Goal: Task Accomplishment & Management: Manage account settings

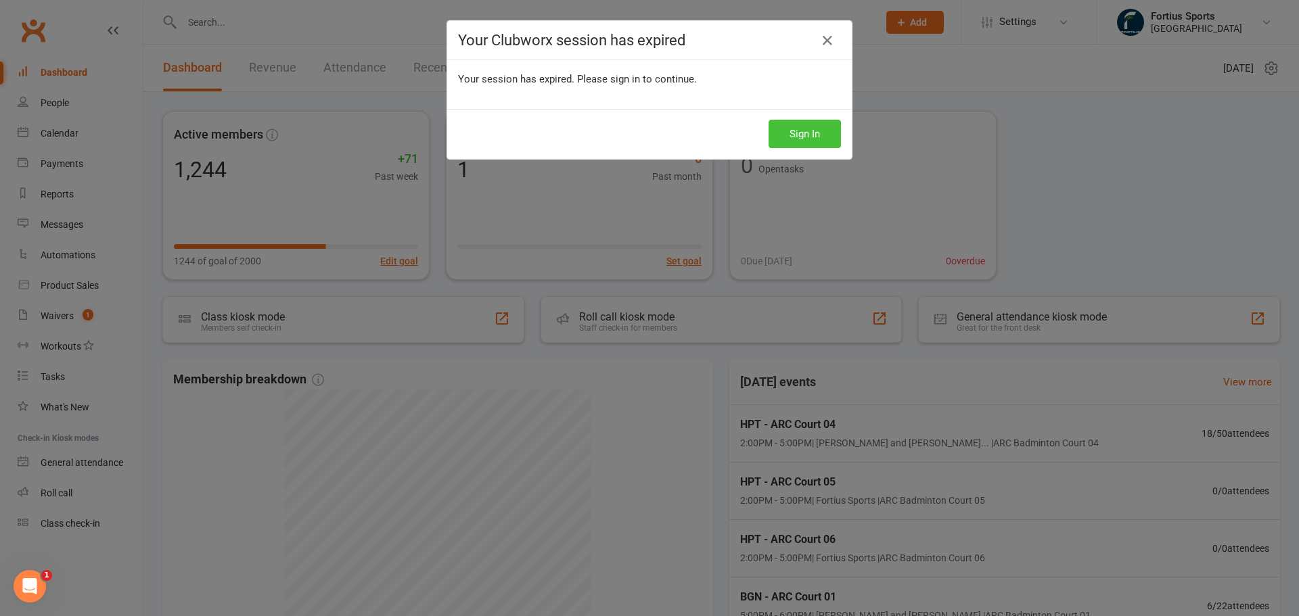
click at [794, 138] on button "Sign In" at bounding box center [805, 134] width 72 height 28
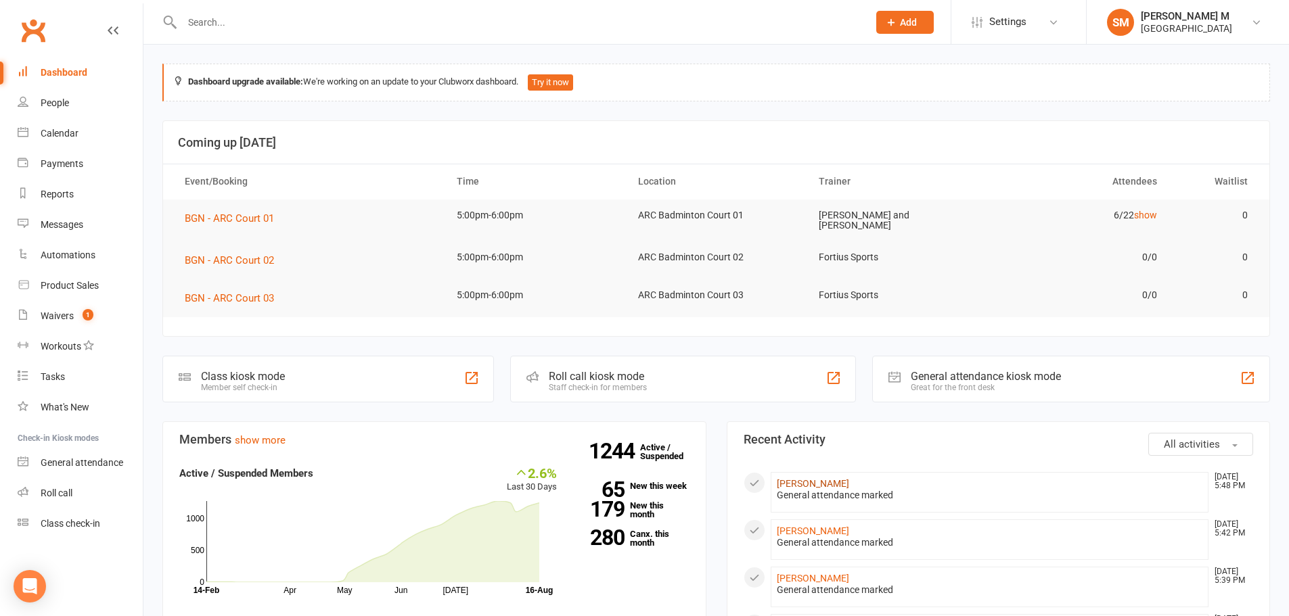
click at [828, 484] on link "Lakshmi Saketh Motakatla" at bounding box center [813, 483] width 72 height 11
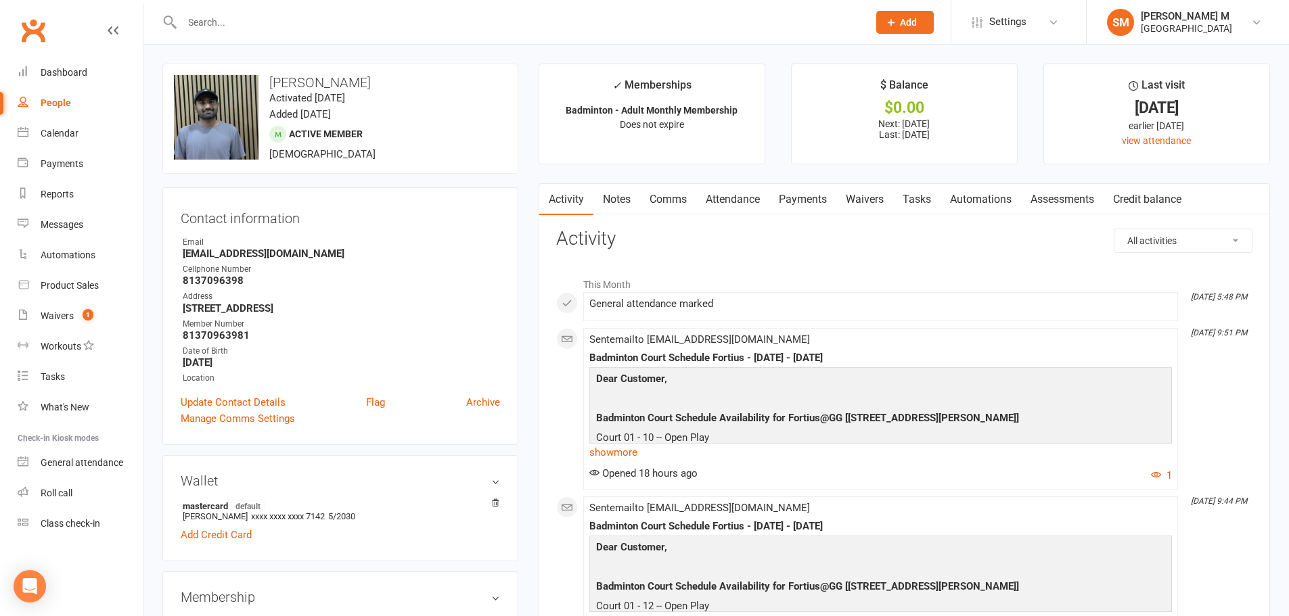
click at [610, 198] on link "Notes" at bounding box center [616, 199] width 47 height 31
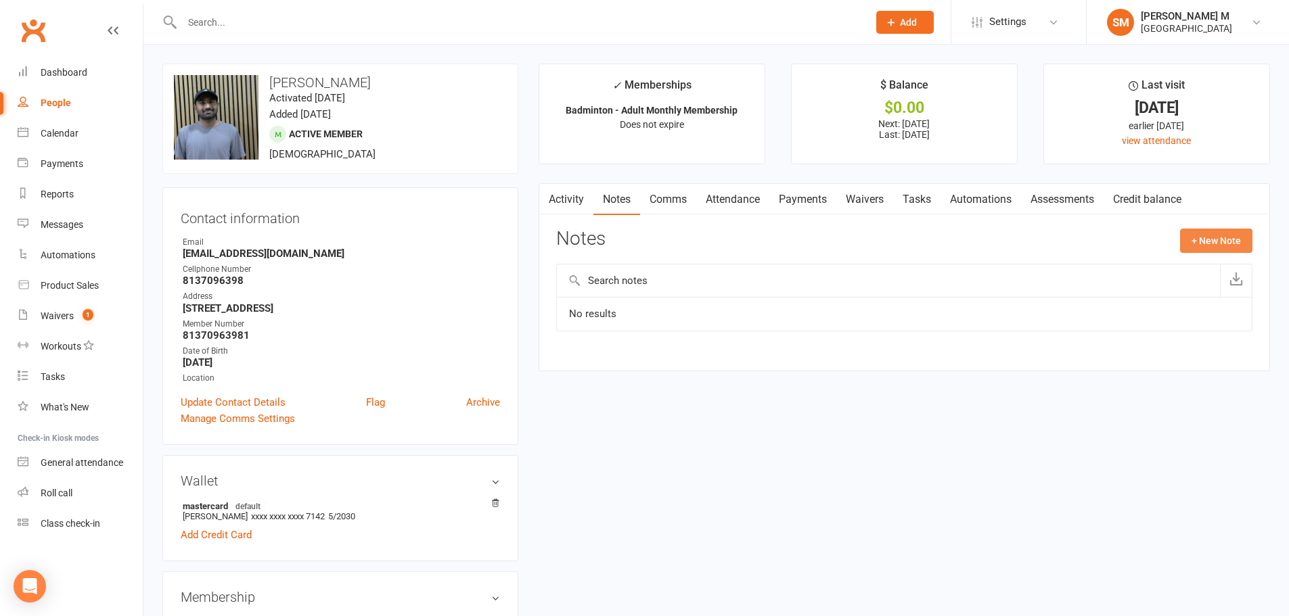
click at [1229, 245] on button "+ New Note" at bounding box center [1216, 241] width 72 height 24
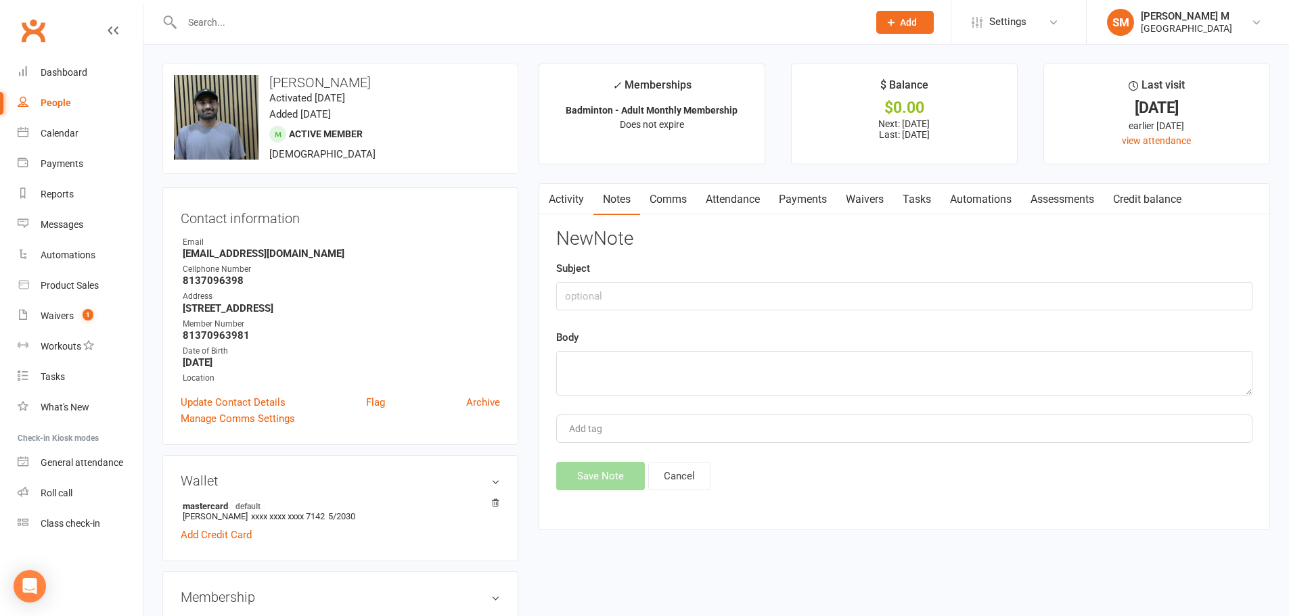
click at [650, 311] on div "New Note Subject Body Add tag Save Note Cancel" at bounding box center [904, 360] width 696 height 262
click at [641, 303] on input "text" at bounding box center [904, 296] width 696 height 28
type input "guest pass used o 8/16/25"
click at [623, 384] on textarea at bounding box center [904, 373] width 696 height 45
type textarea "l"
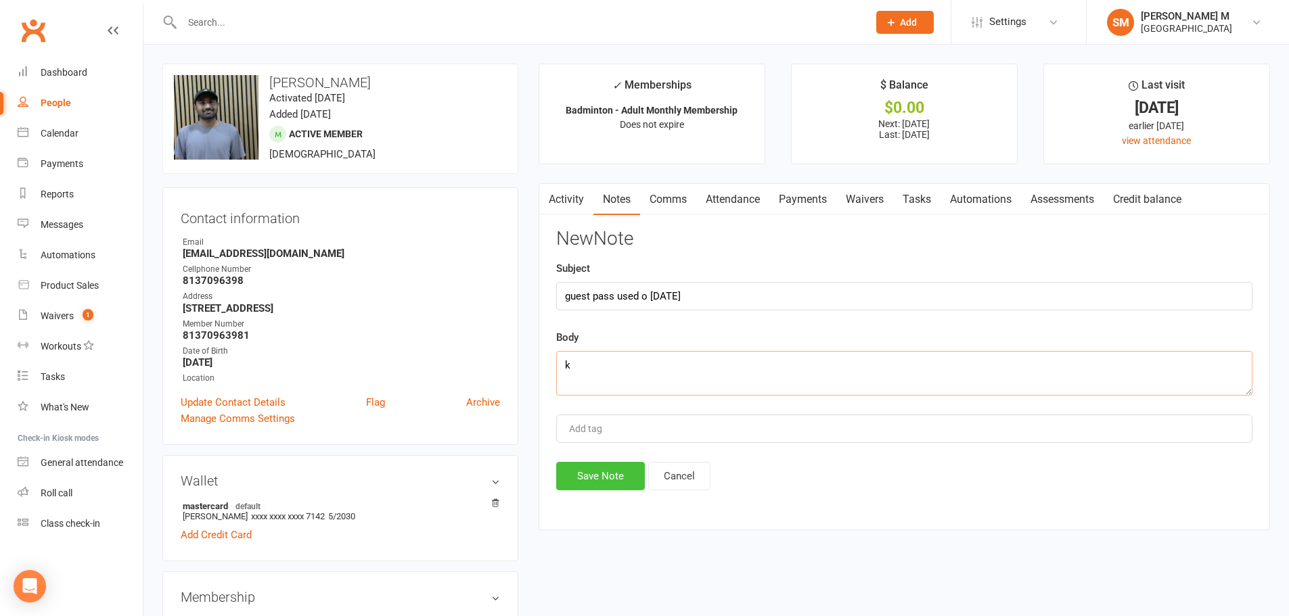
type textarea "k"
click at [612, 468] on button "Save Note" at bounding box center [600, 476] width 89 height 28
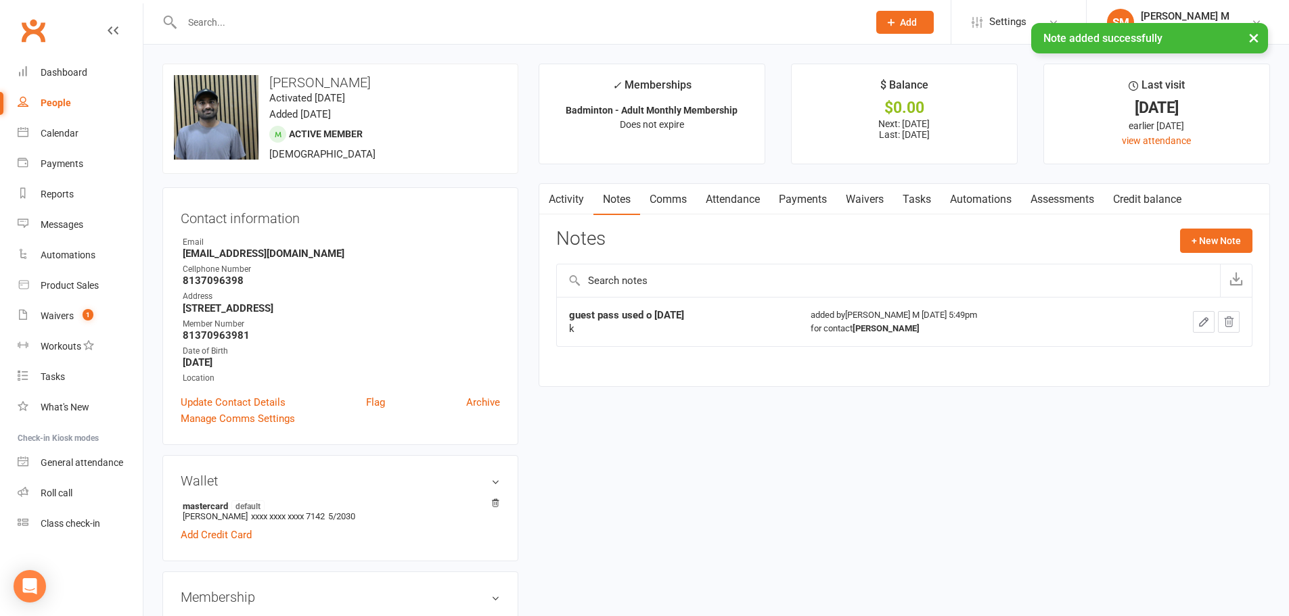
click at [1193, 321] on button "button" at bounding box center [1204, 322] width 22 height 22
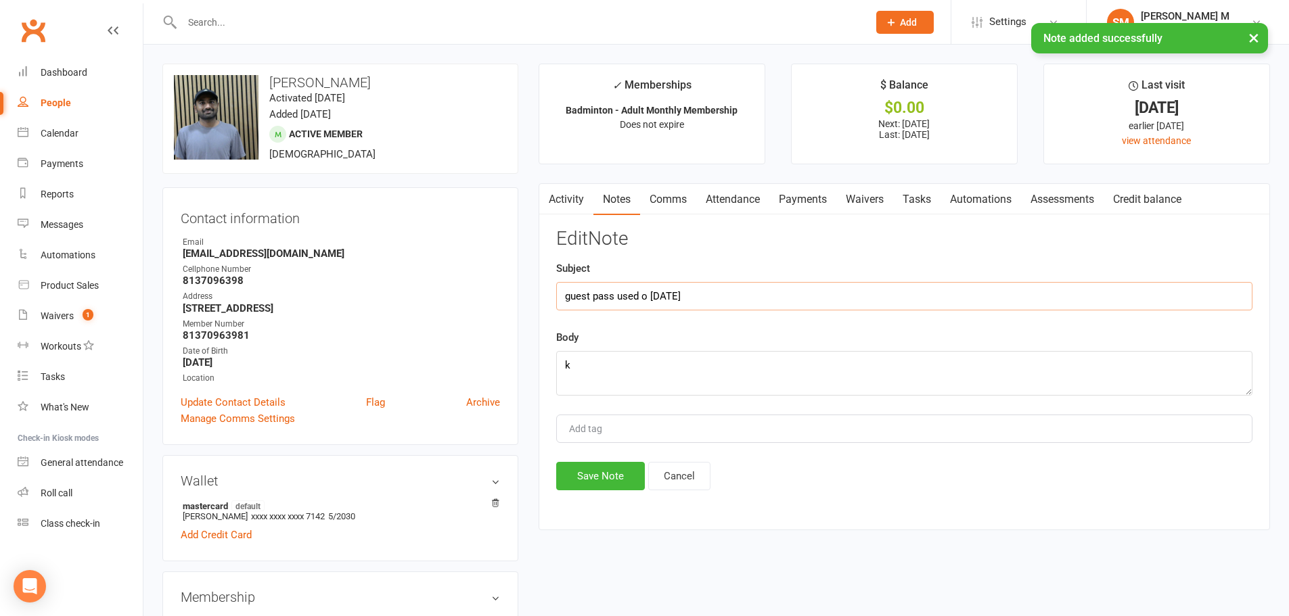
click at [643, 300] on input "guest pass used o 8/16/25" at bounding box center [904, 296] width 696 height 28
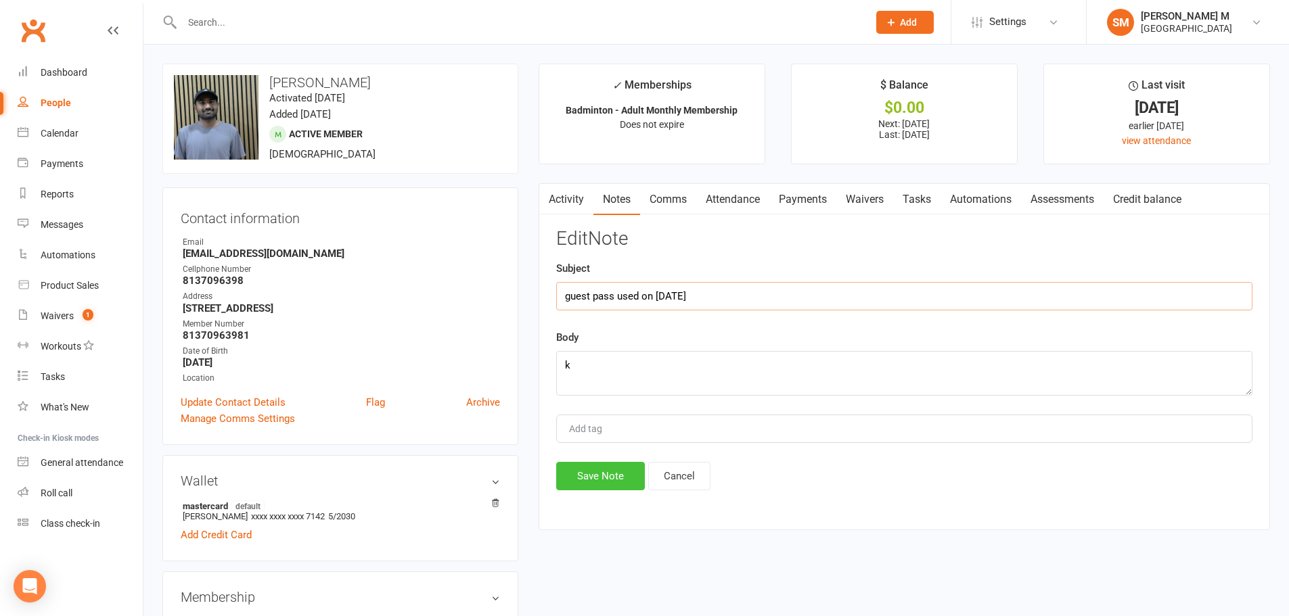
type input "guest pass used on 8/16/25"
click at [584, 475] on button "Save Note" at bounding box center [600, 476] width 89 height 28
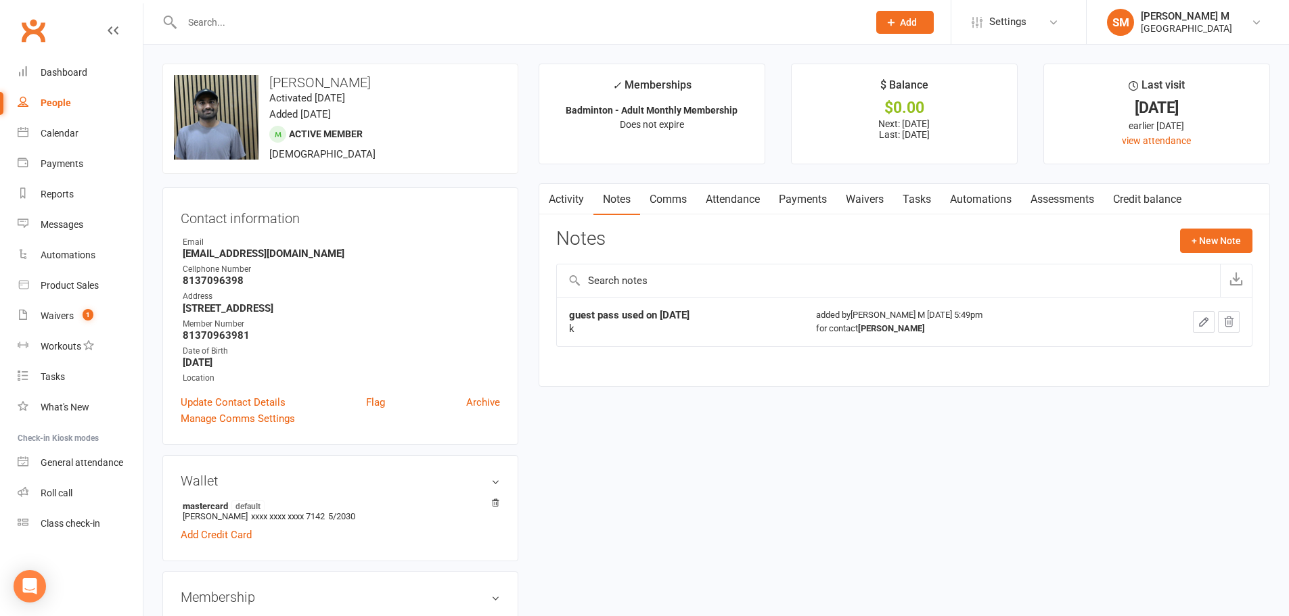
click at [31, 38] on link "Clubworx" at bounding box center [33, 31] width 34 height 34
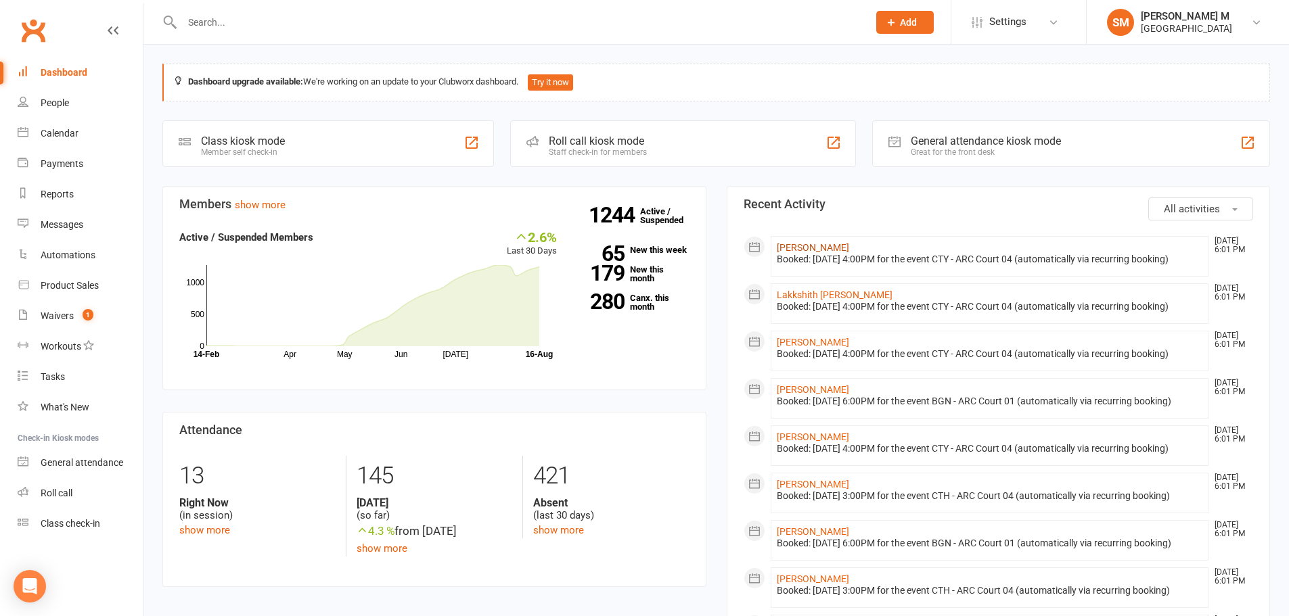
click at [824, 253] on link "[PERSON_NAME]" at bounding box center [813, 247] width 72 height 11
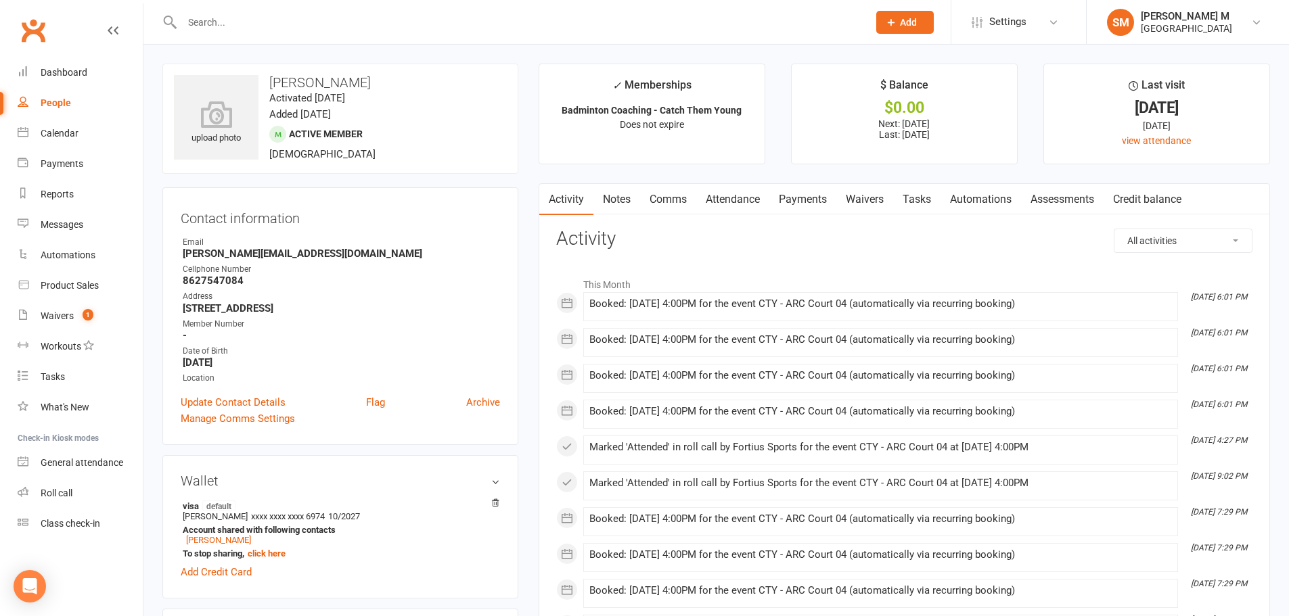
click at [44, 38] on link "Clubworx" at bounding box center [33, 31] width 34 height 34
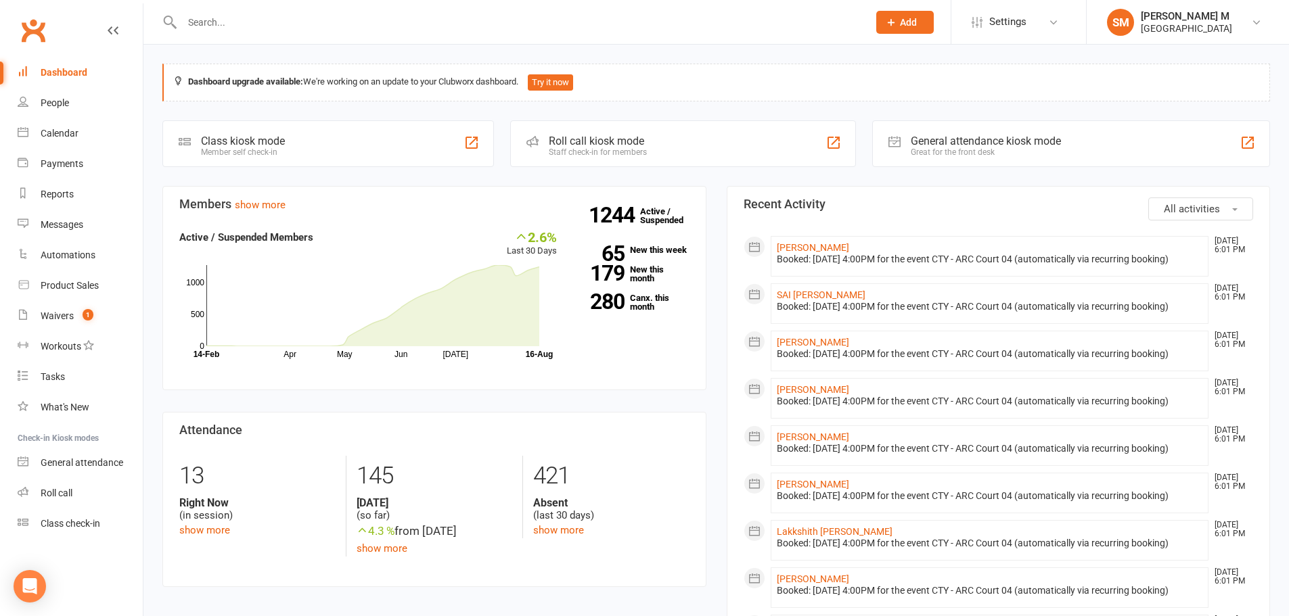
click at [240, 11] on div at bounding box center [510, 22] width 696 height 44
click at [238, 16] on input "text" at bounding box center [518, 22] width 681 height 19
